Goal: Task Accomplishment & Management: Use online tool/utility

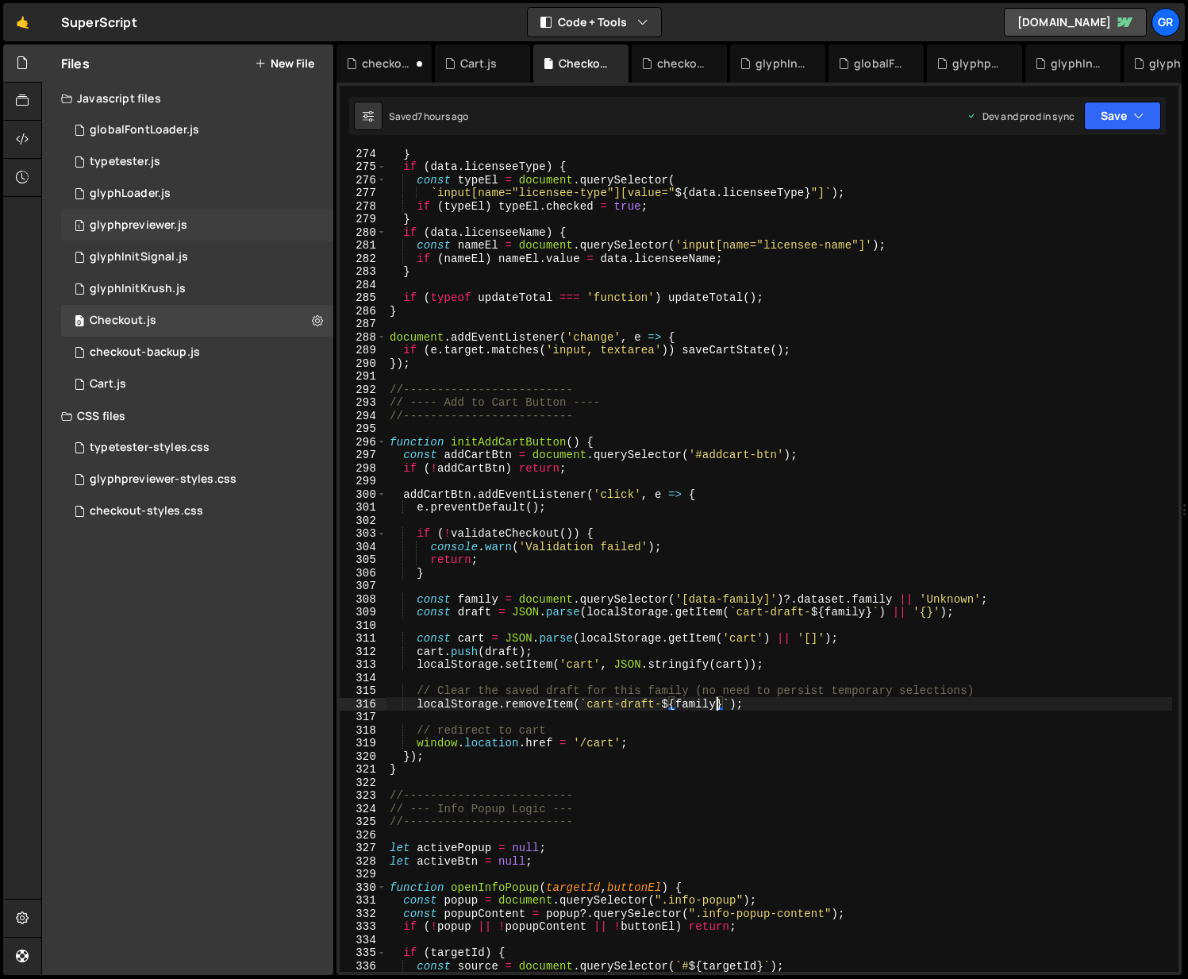
scroll to position [3578, 0]
click at [315, 383] on div "1 Cart.js 0" at bounding box center [197, 384] width 272 height 32
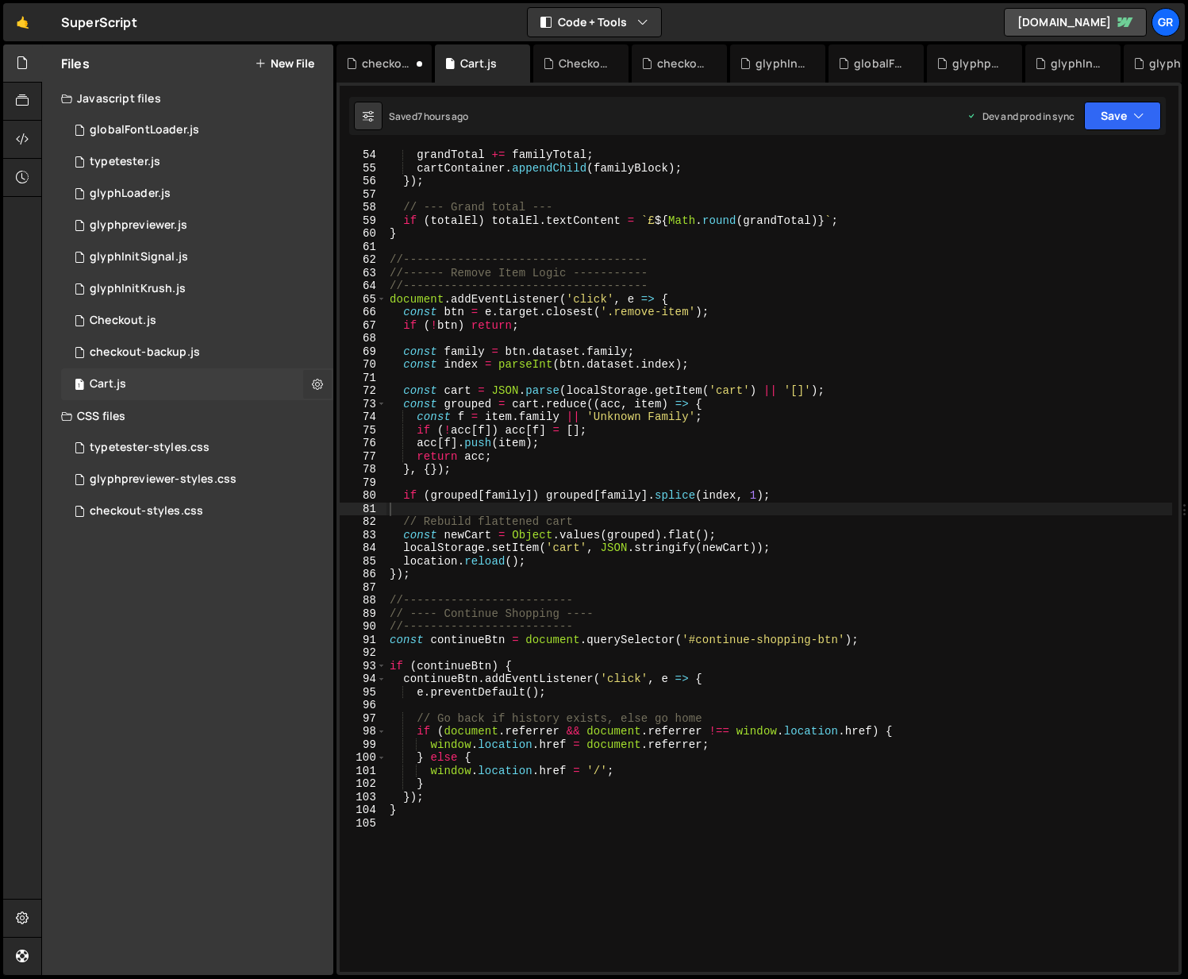
click at [314, 383] on icon at bounding box center [317, 383] width 11 height 15
type input "Cart"
radio input "true"
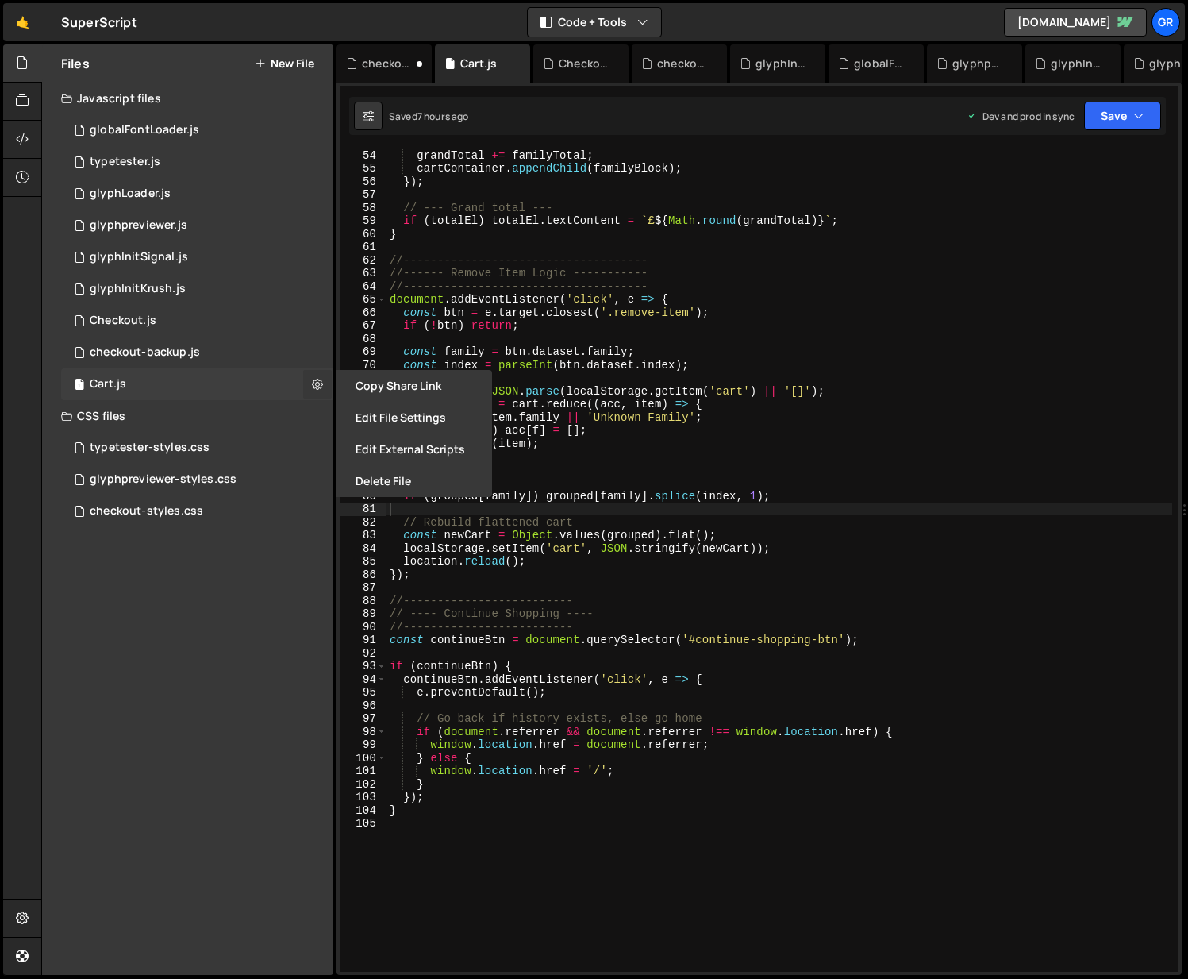
scroll to position [695, 0]
click at [393, 417] on button "Edit File Settings" at bounding box center [415, 418] width 156 height 32
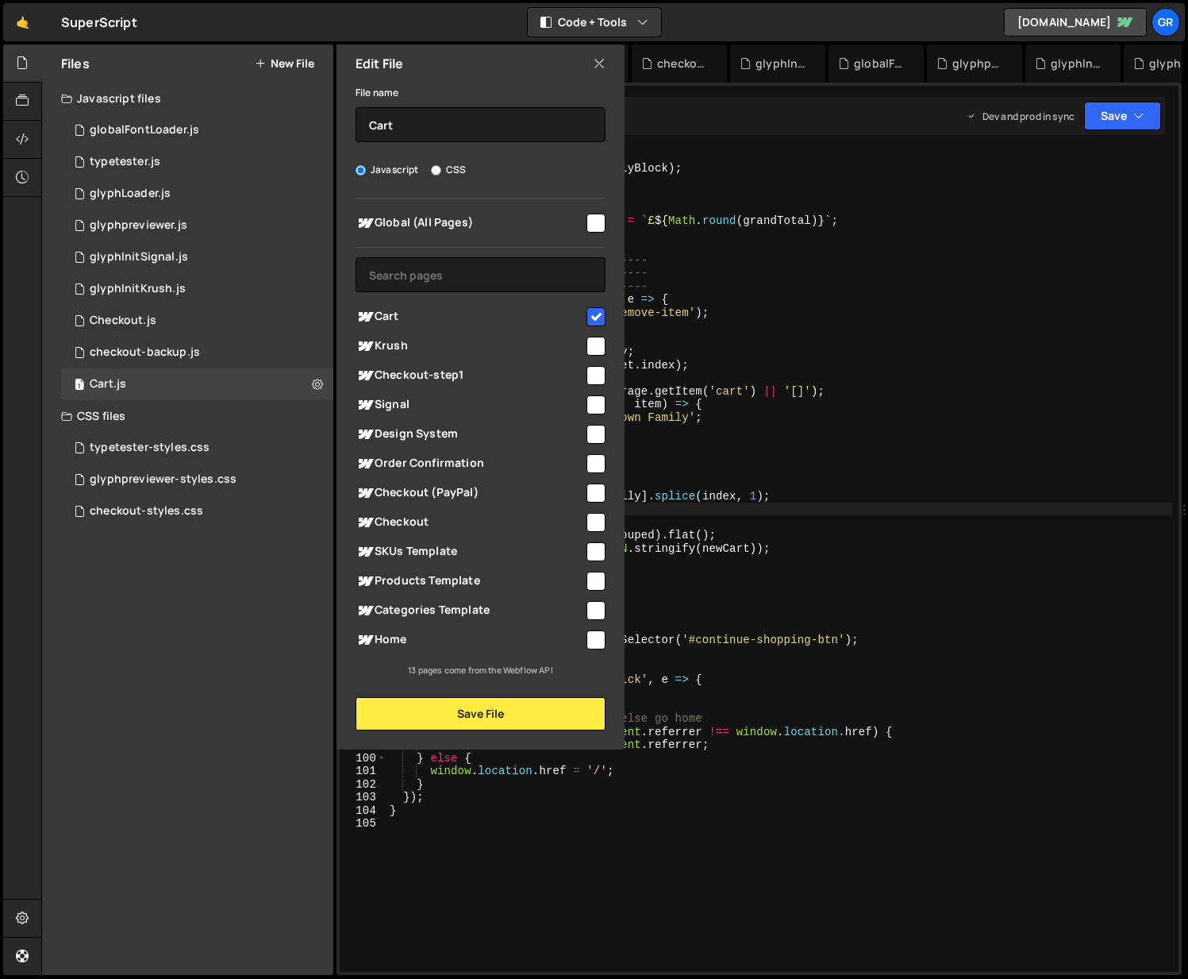
click at [591, 313] on input "checkbox" at bounding box center [596, 316] width 19 height 19
checkbox input "false"
click at [500, 723] on button "Save File" at bounding box center [481, 713] width 250 height 33
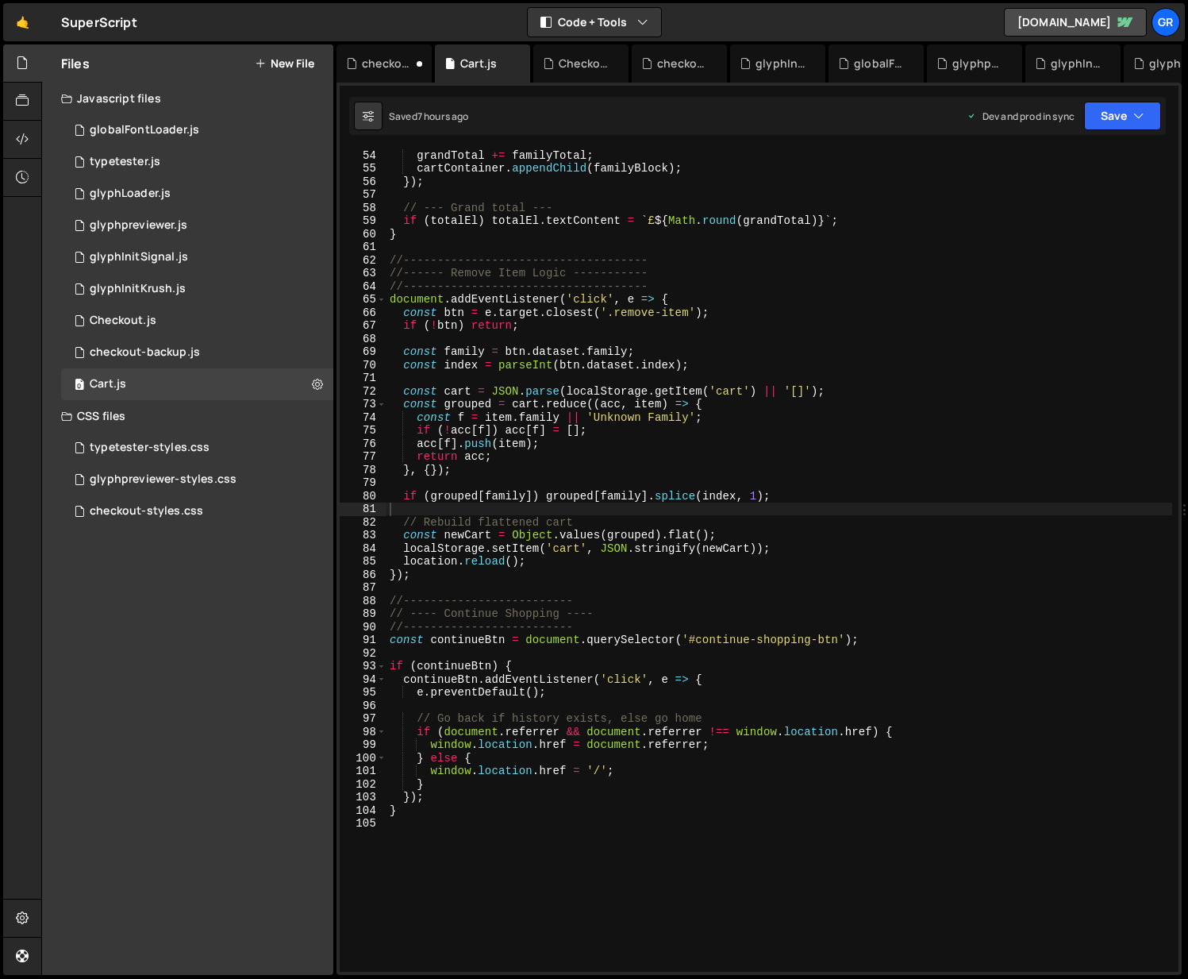
click at [287, 61] on button "New File" at bounding box center [285, 63] width 60 height 13
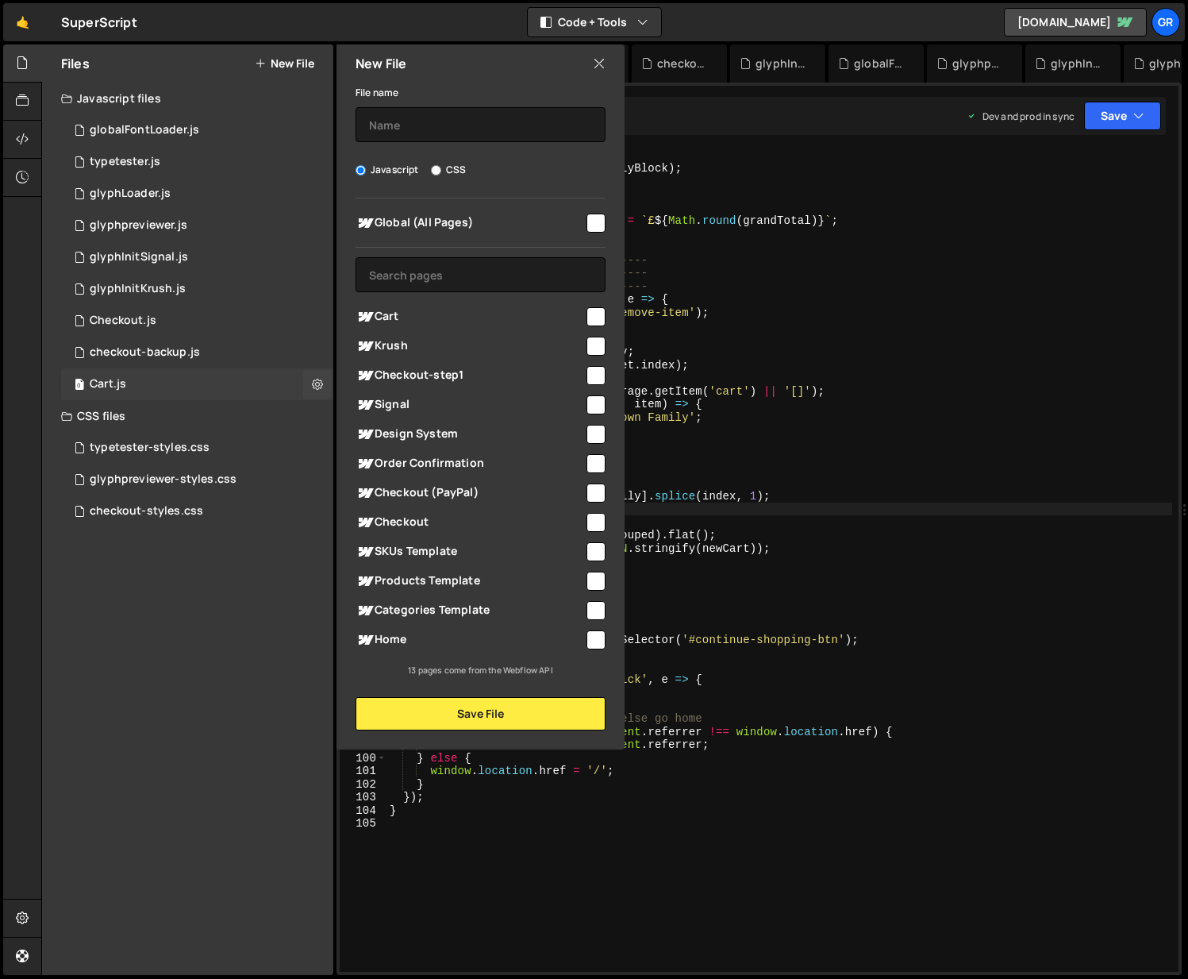
click at [248, 389] on div "0 Cart.js 0" at bounding box center [197, 384] width 272 height 32
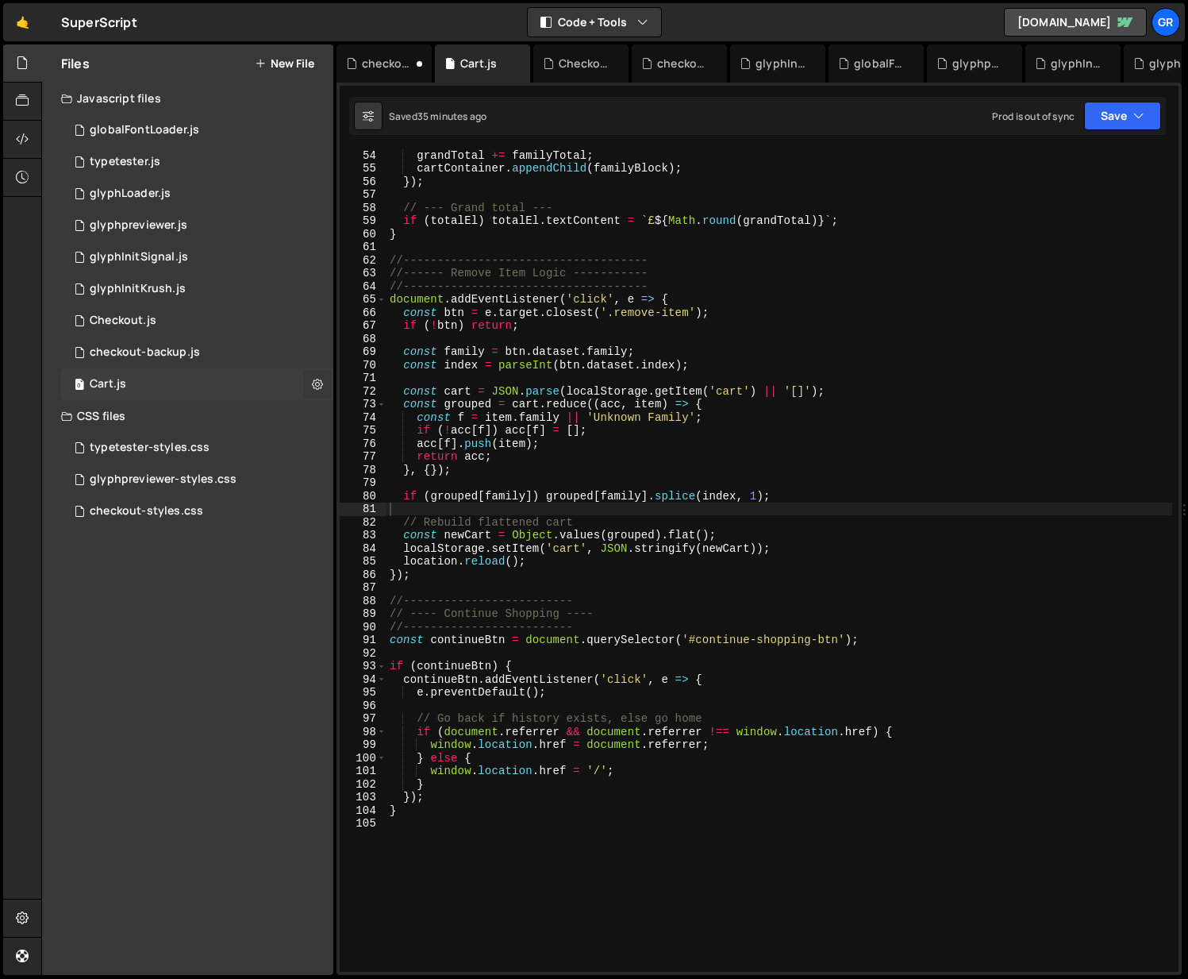
click at [315, 382] on icon at bounding box center [317, 383] width 11 height 15
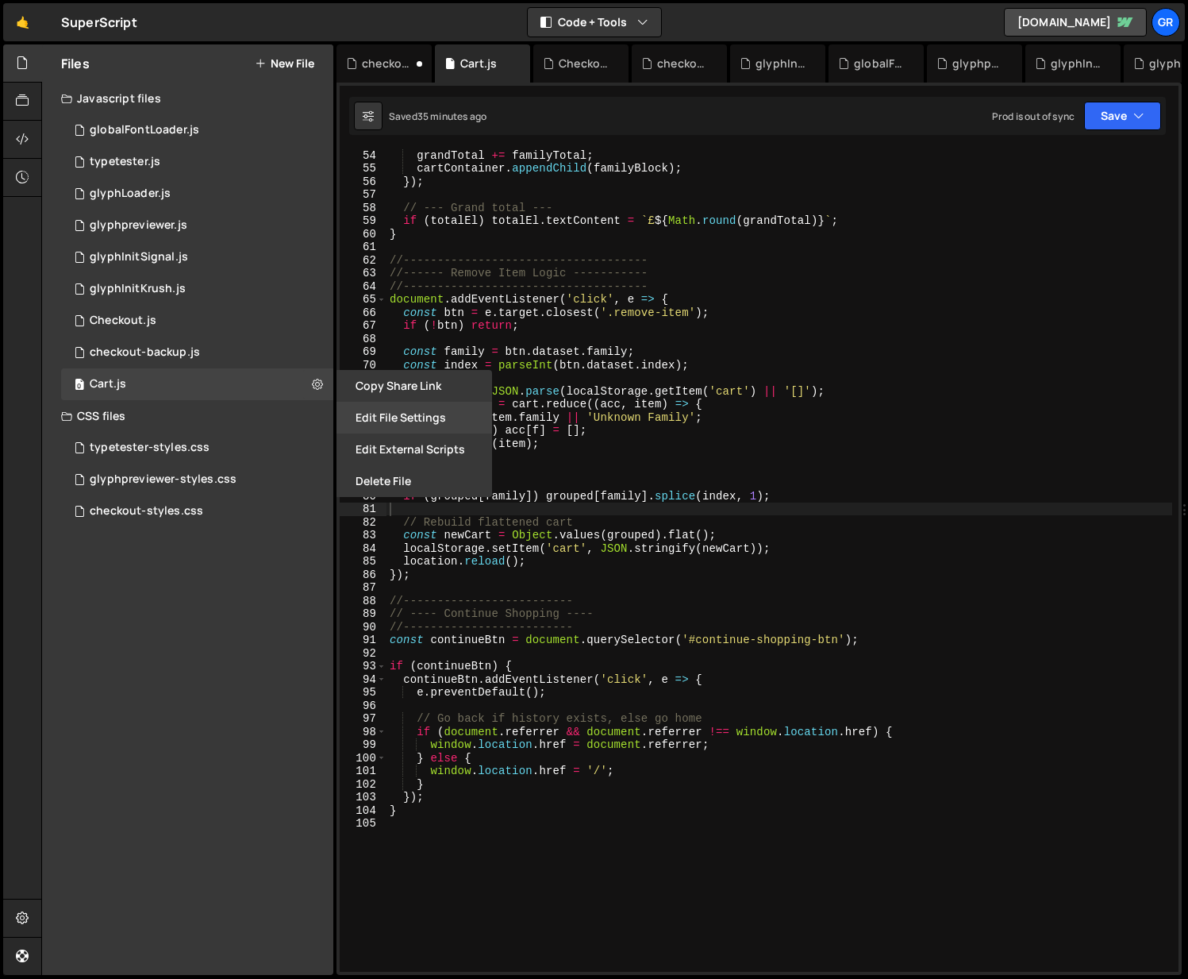
click at [386, 420] on button "Edit File Settings" at bounding box center [415, 418] width 156 height 32
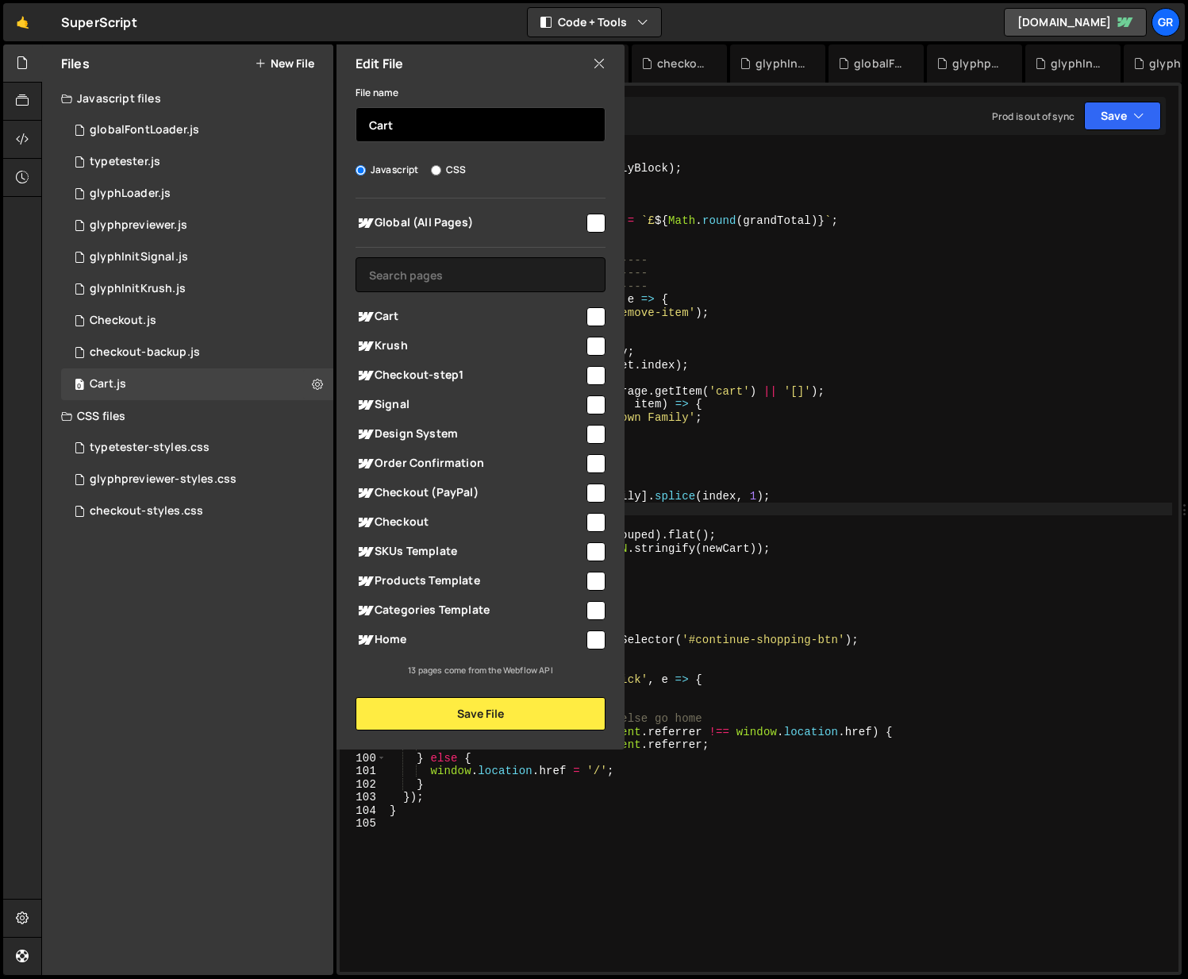
click at [424, 124] on input "Cart" at bounding box center [481, 124] width 250 height 35
type input "Cart-backup"
click at [494, 708] on button "Save File" at bounding box center [481, 713] width 250 height 33
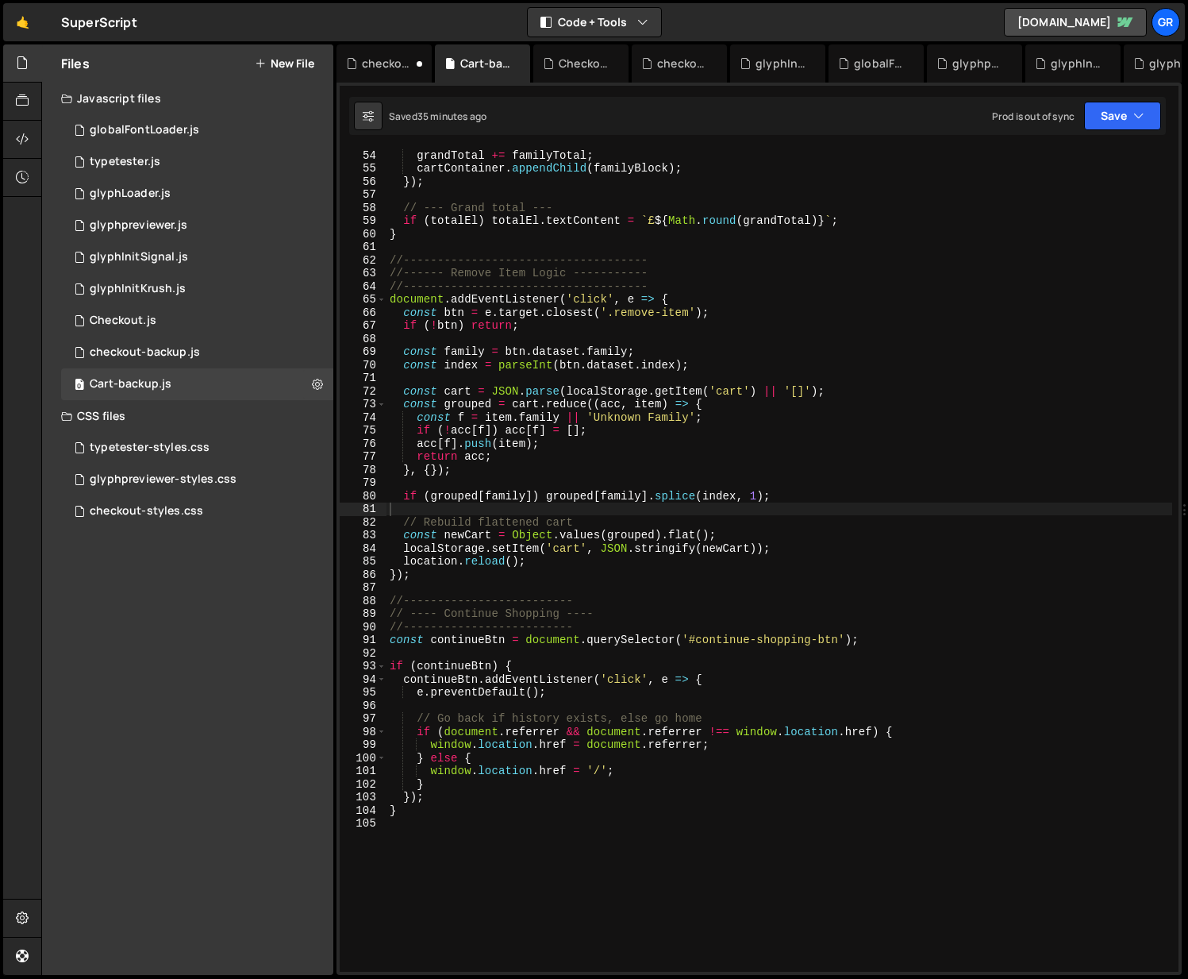
click at [287, 61] on button "New File" at bounding box center [285, 63] width 60 height 13
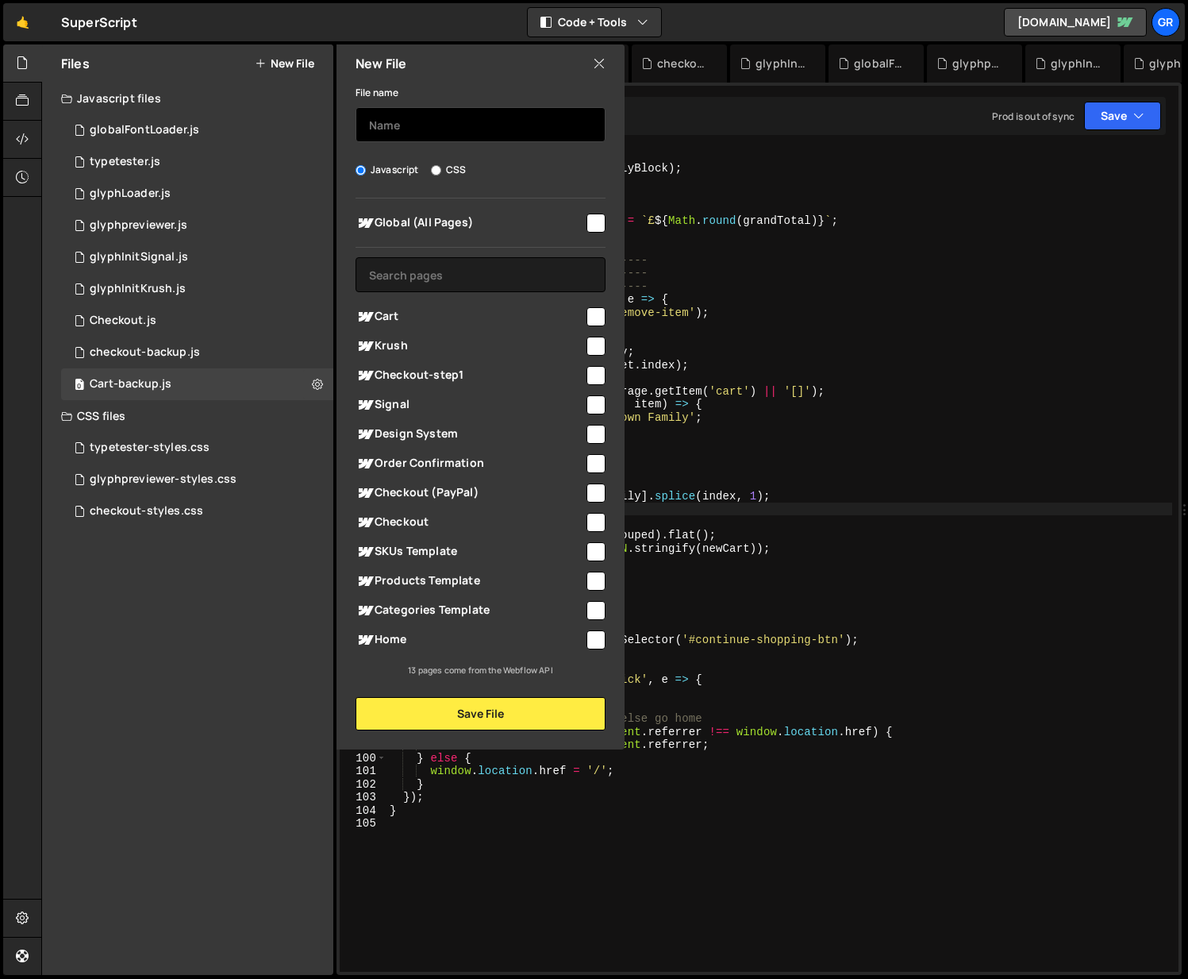
click at [427, 123] on input "text" at bounding box center [481, 124] width 250 height 35
type input "Cart"
click at [600, 307] on input "checkbox" at bounding box center [596, 316] width 19 height 19
checkbox input "true"
click at [506, 714] on button "Save File" at bounding box center [481, 713] width 250 height 33
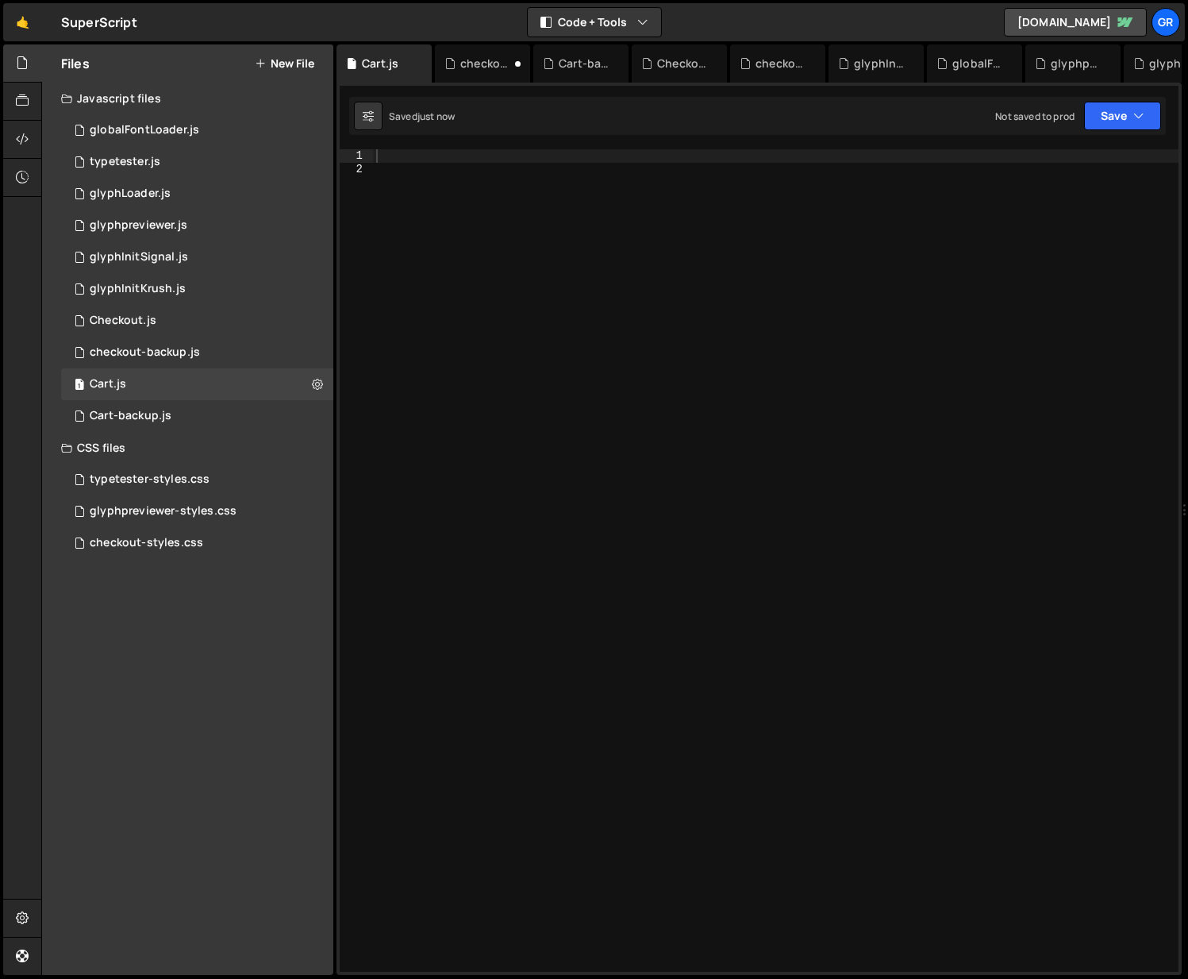
click at [445, 161] on div at bounding box center [776, 573] width 806 height 849
paste textarea "})();"
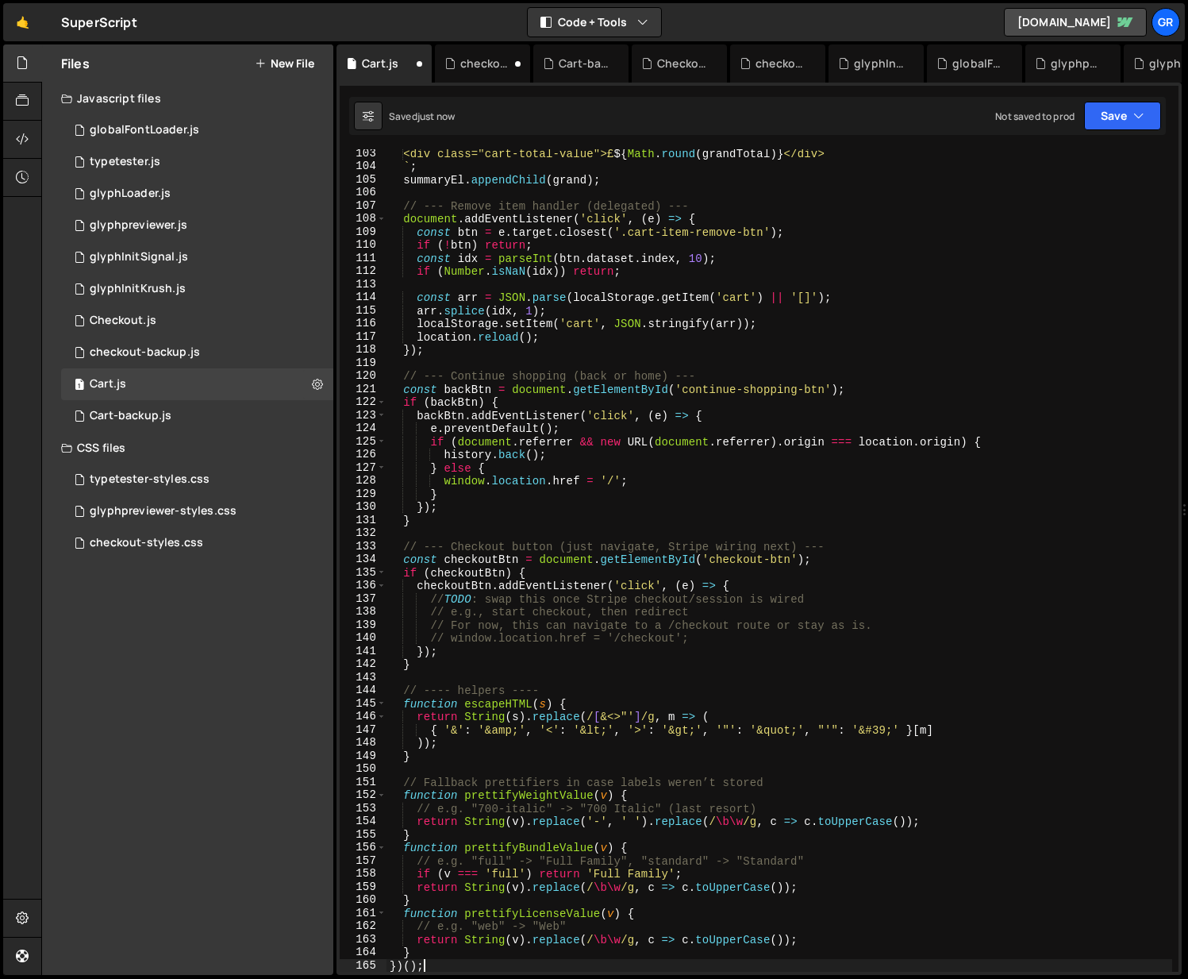
type textarea "function prettifyLicenseValue(v) {"
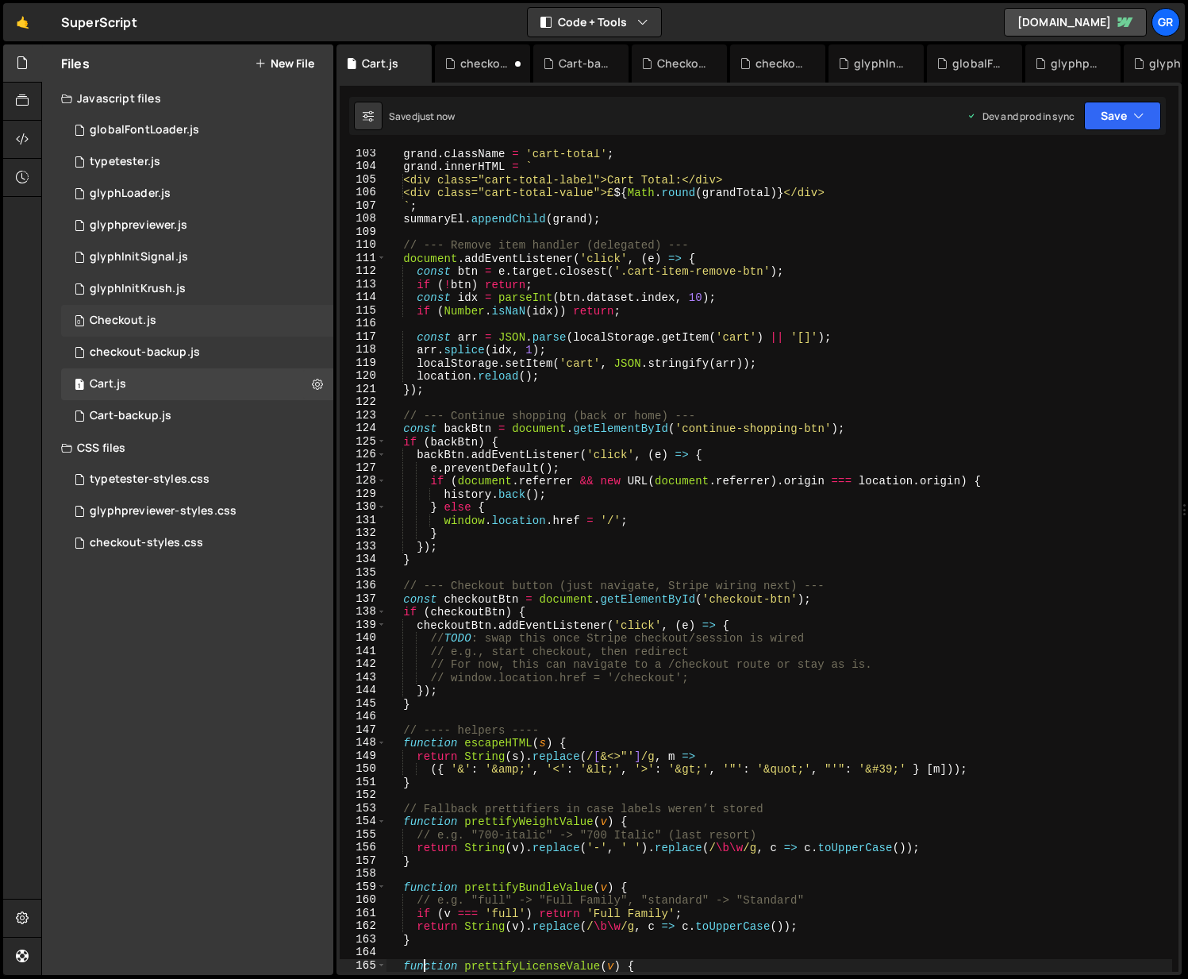
click at [149, 318] on div "Checkout.js" at bounding box center [123, 321] width 67 height 14
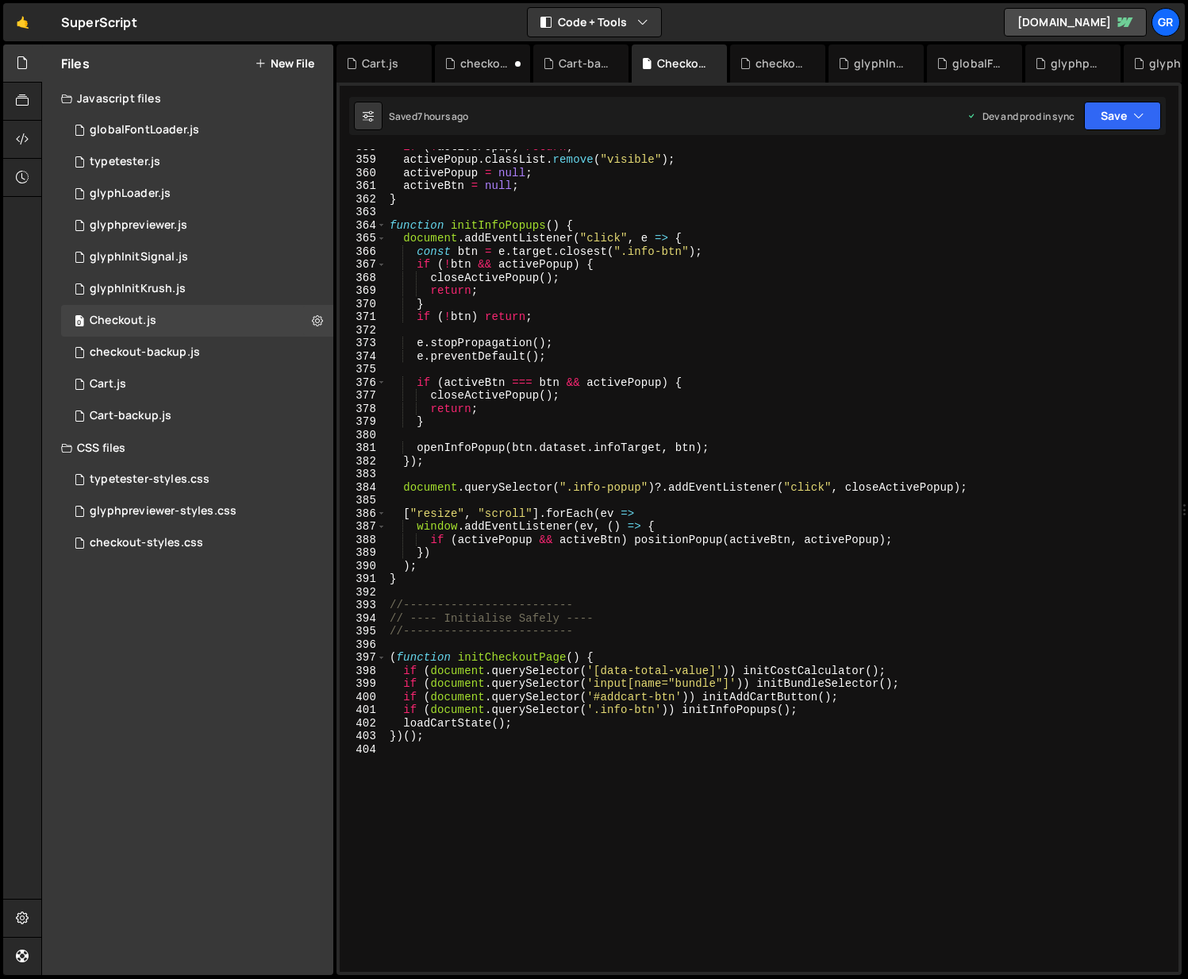
scroll to position [4874, 0]
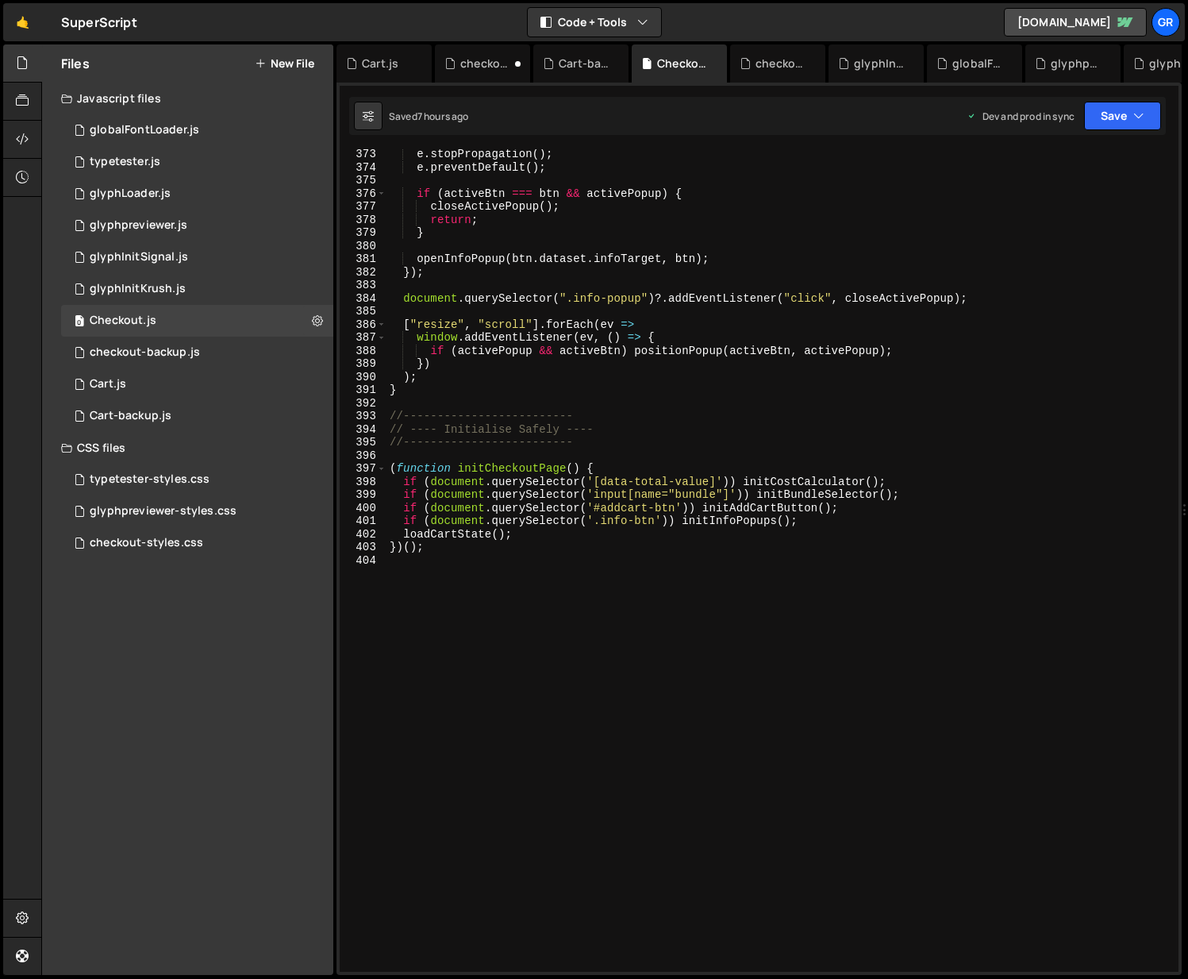
type textarea "}"
click at [437, 392] on div "e . stopPropagation ( ) ; e . preventDefault ( ) ; if ( activeBtn === btn && ac…" at bounding box center [780, 572] width 786 height 849
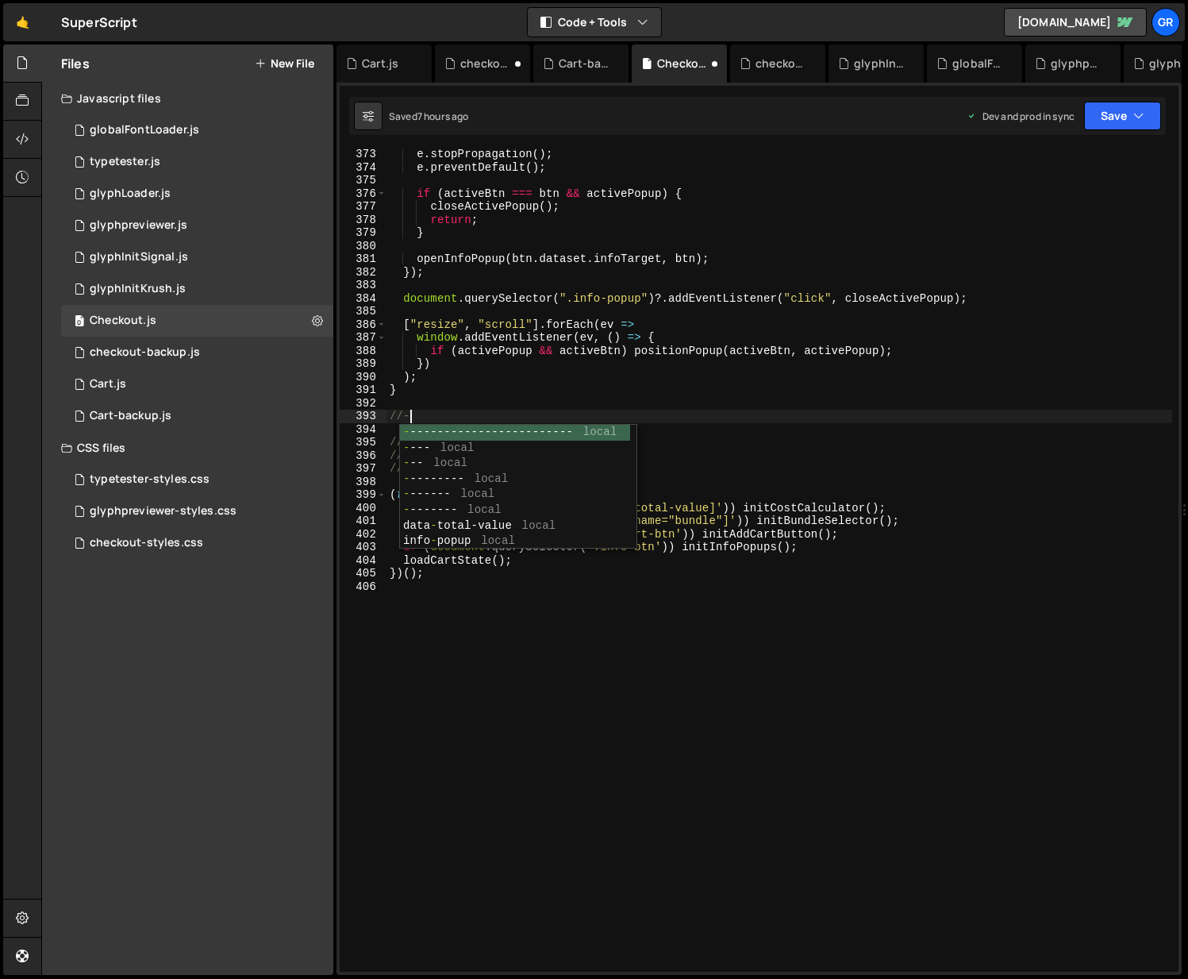
scroll to position [0, 0]
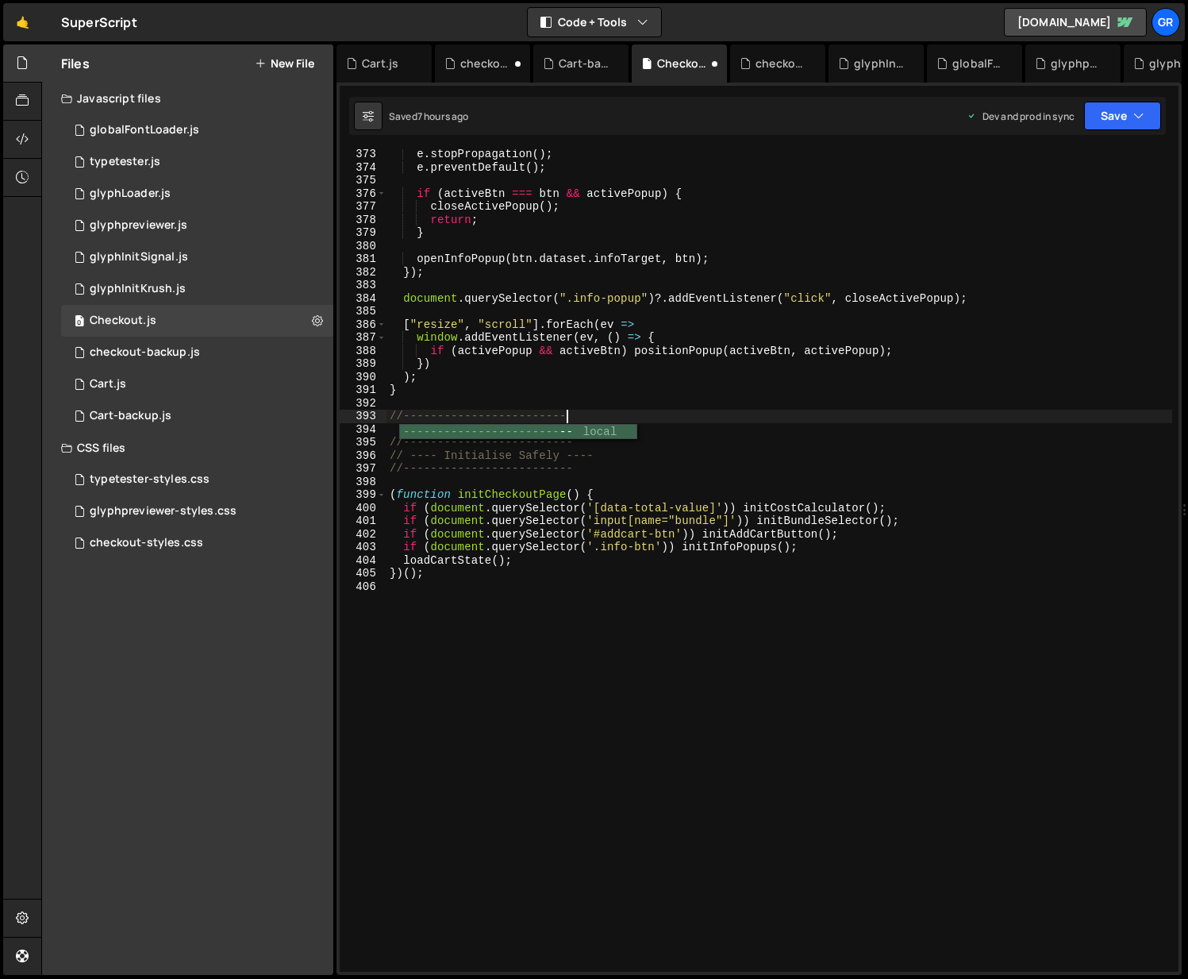
type textarea "//---------------------------"
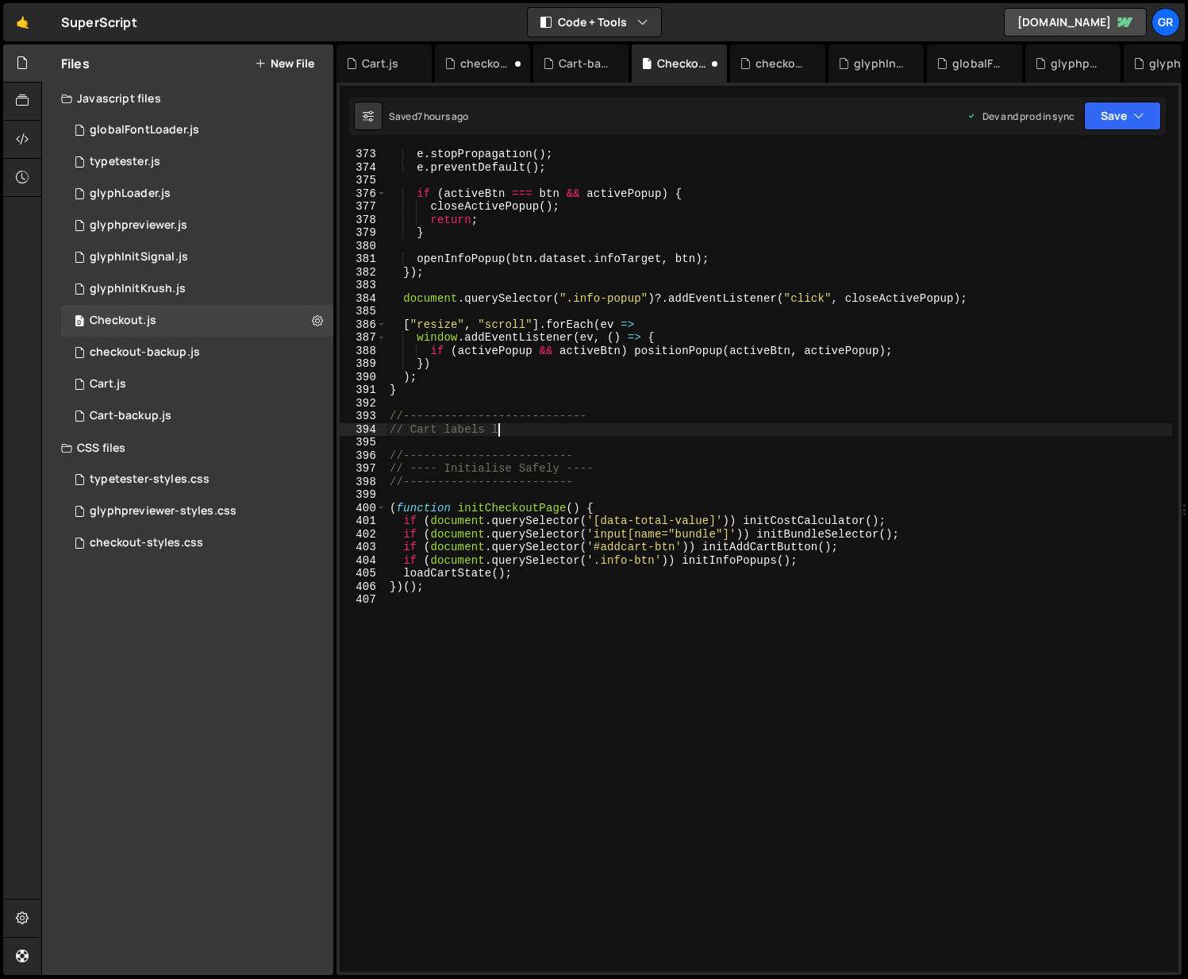
scroll to position [0, 6]
type textarea "// Cart labels capture"
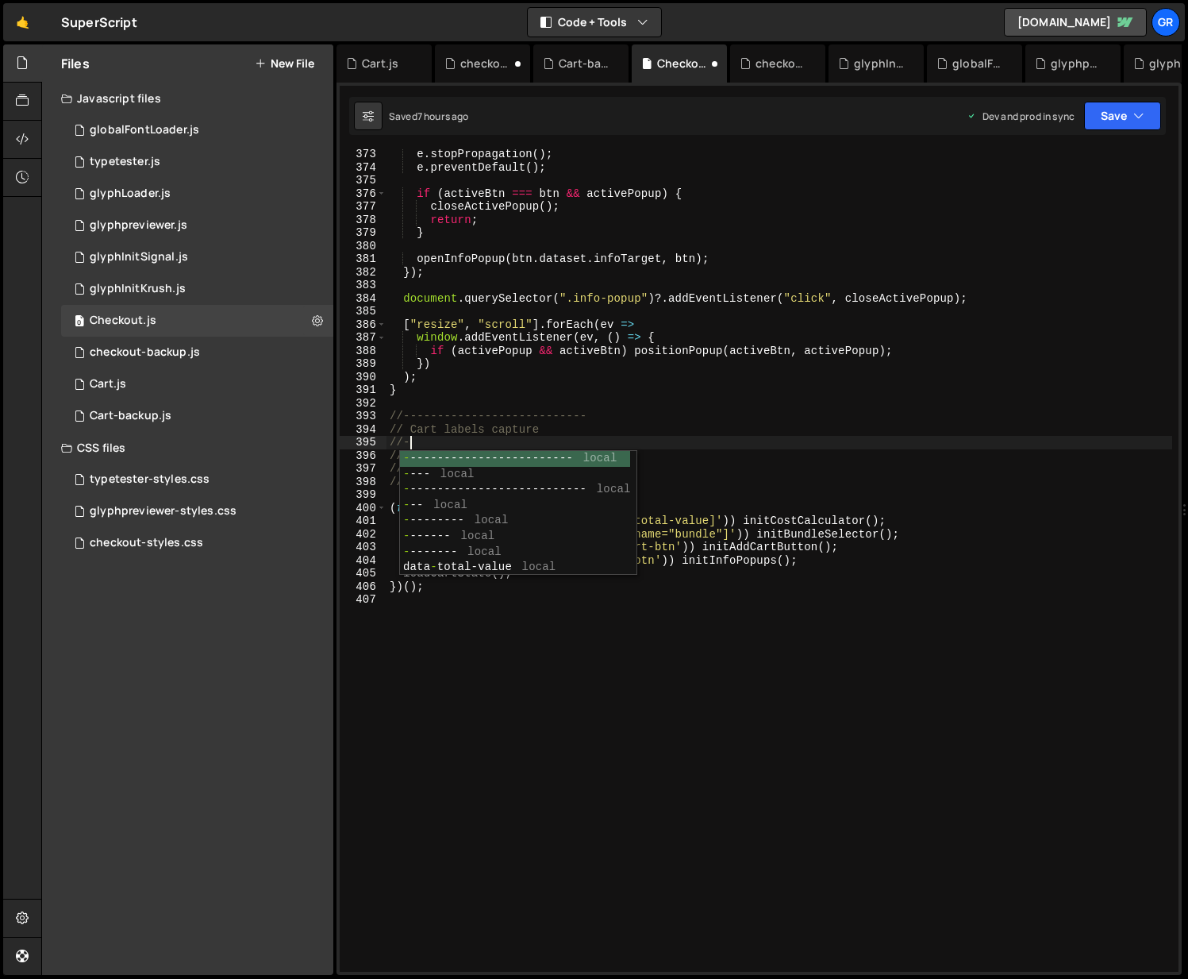
scroll to position [0, 0]
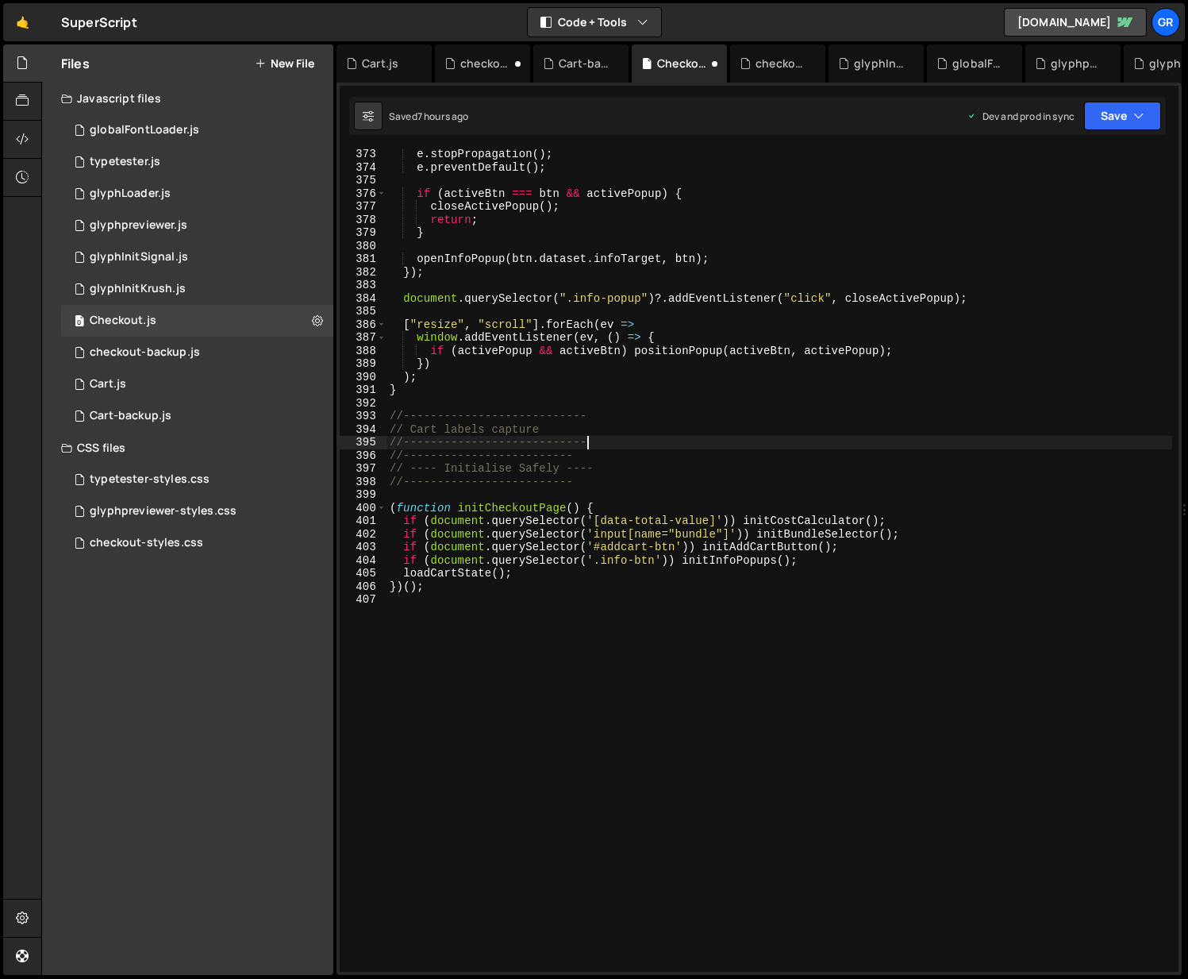
type textarea "//-----------------------------"
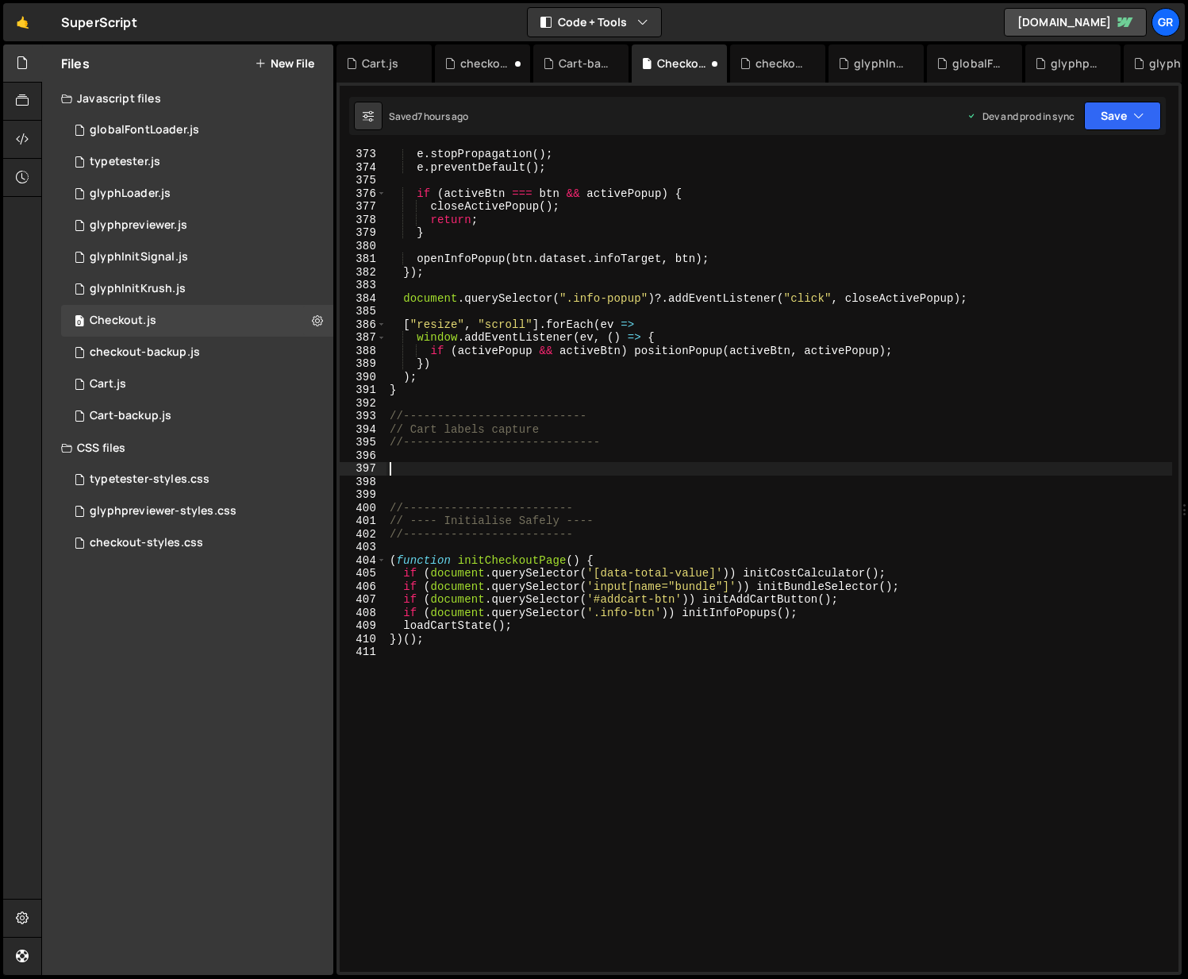
paste textarea "}"
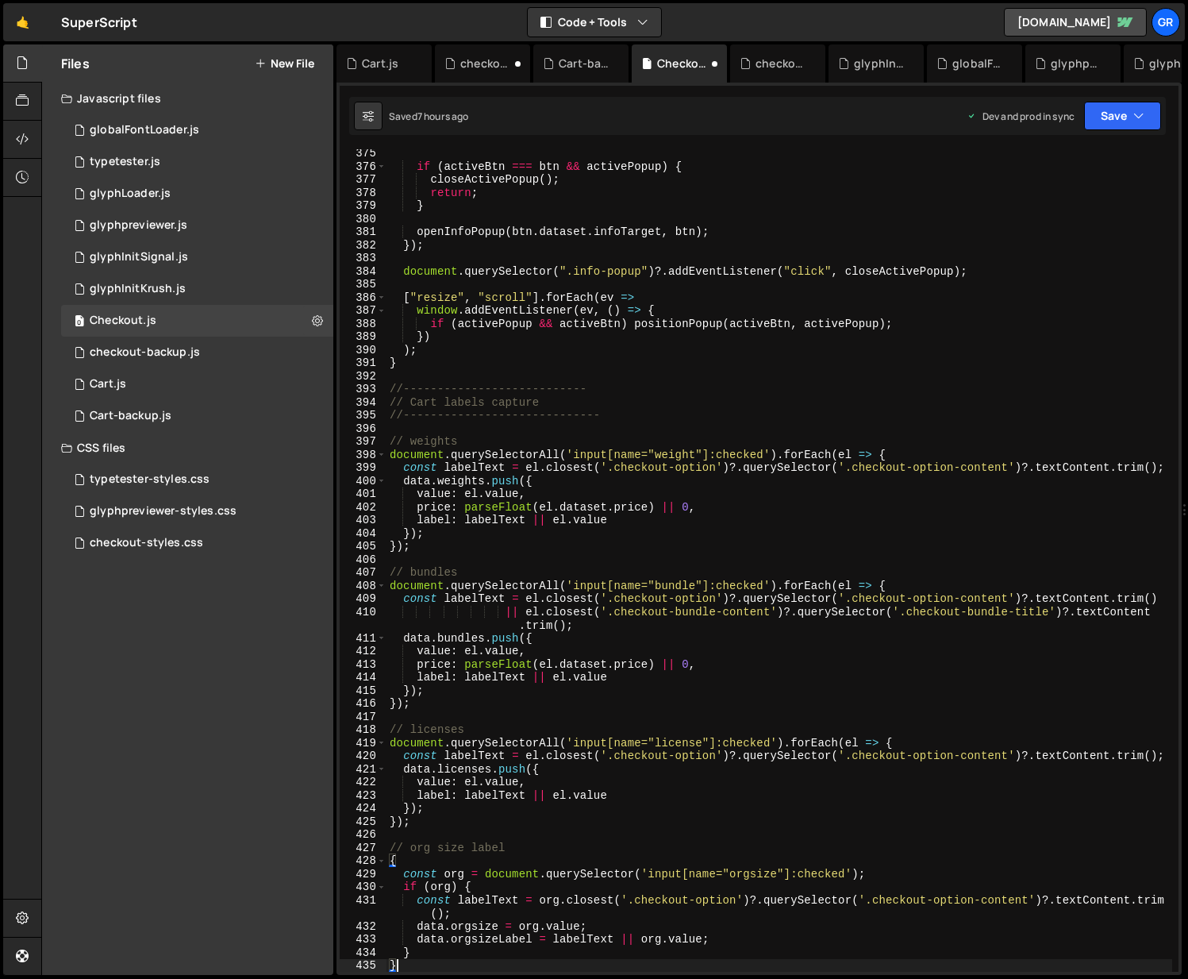
scroll to position [4901, 0]
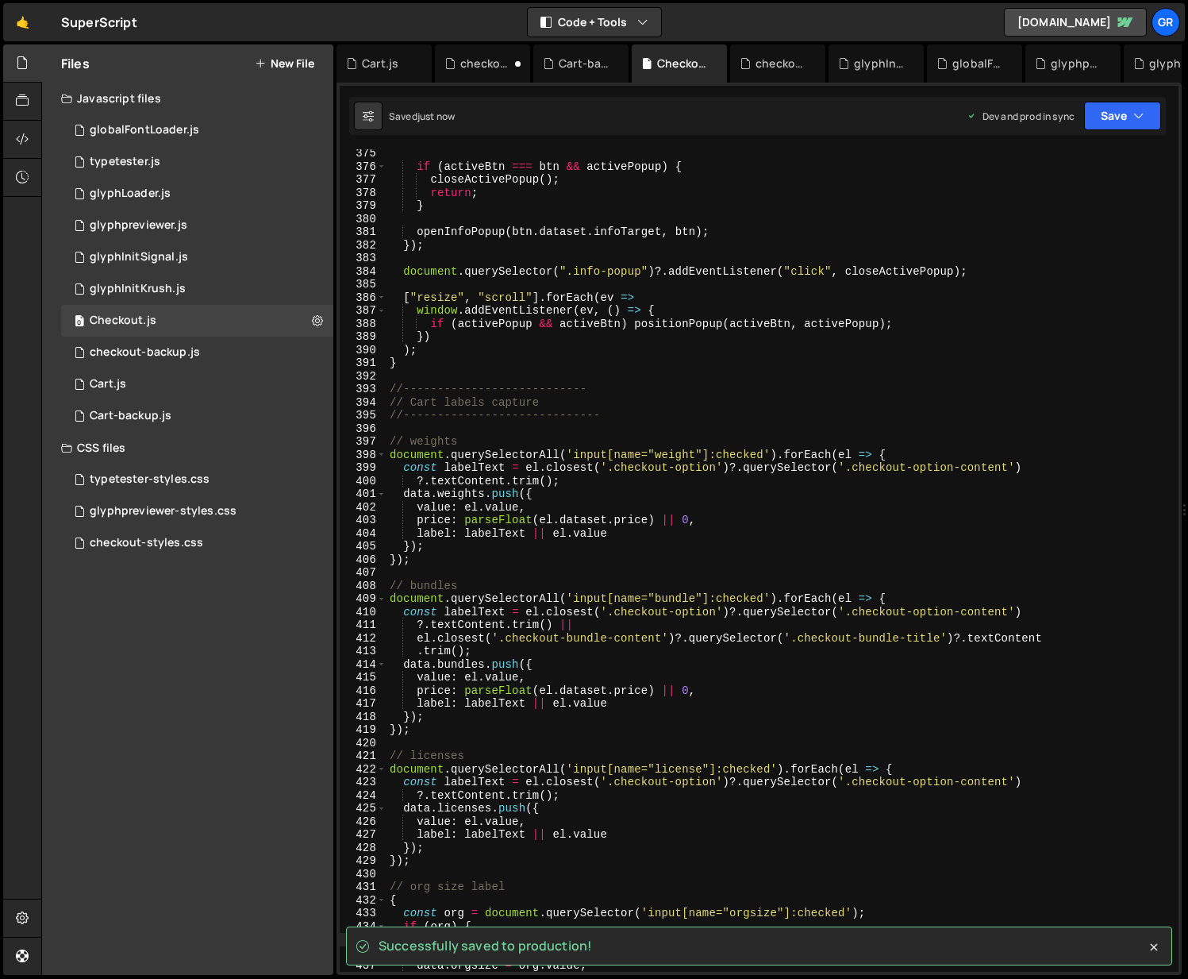
type textarea "const labelText = org.closest('.checkout-option')?.querySelector('.checkout-opt…"
